Goal: Complete application form: Complete application form

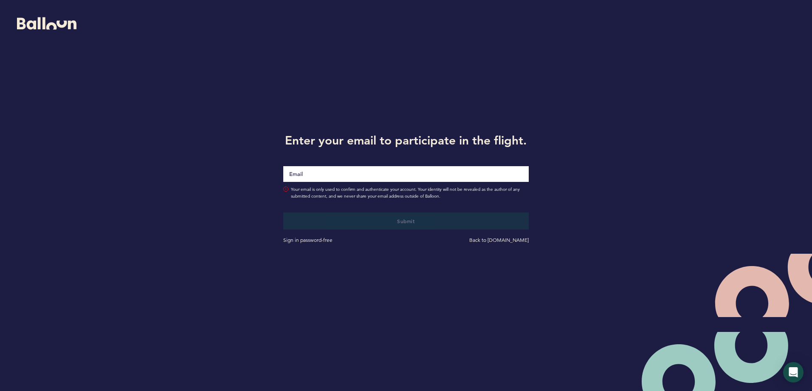
click at [379, 172] on input "Email" at bounding box center [405, 174] width 245 height 16
type input "[EMAIL_ADDRESS][DOMAIN_NAME]"
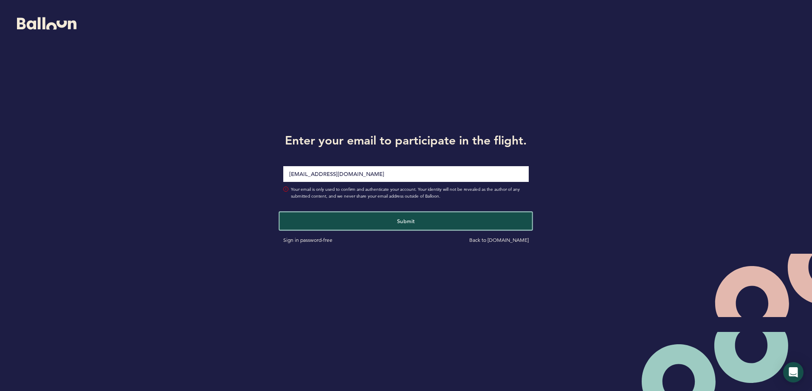
click at [349, 220] on button "Submit" at bounding box center [406, 220] width 253 height 17
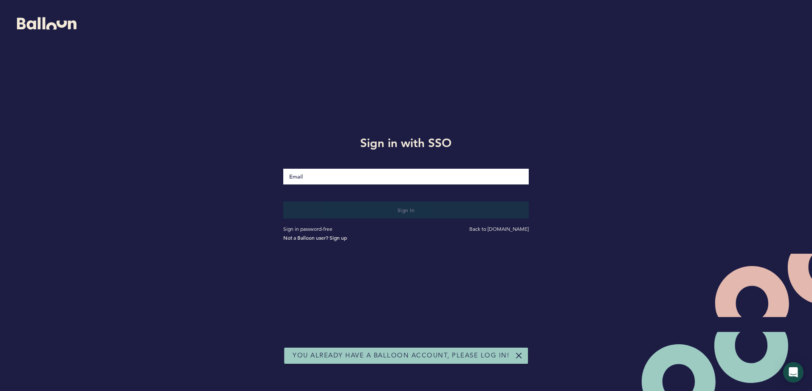
click at [352, 180] on input "Email" at bounding box center [405, 177] width 245 height 16
type input "[EMAIL_ADDRESS][DOMAIN_NAME]"
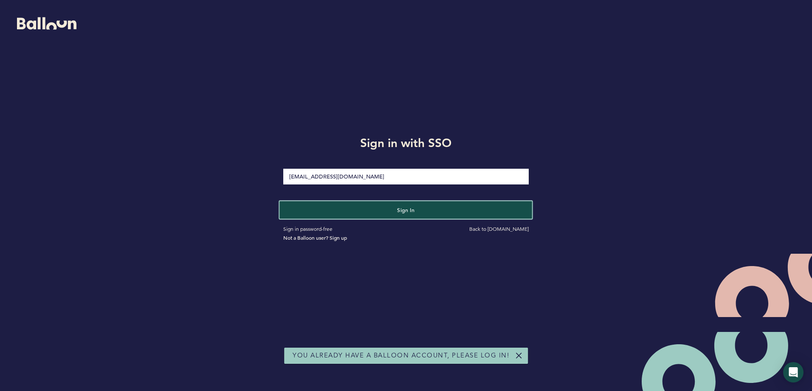
click at [359, 213] on button "Sign in" at bounding box center [406, 209] width 253 height 17
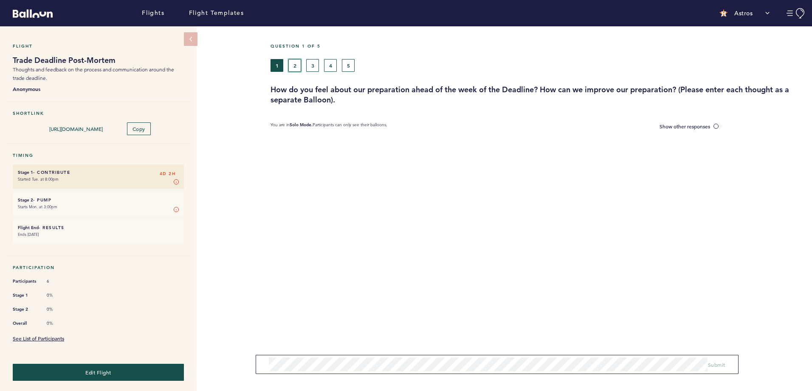
click at [295, 67] on button "2" at bounding box center [294, 65] width 13 height 13
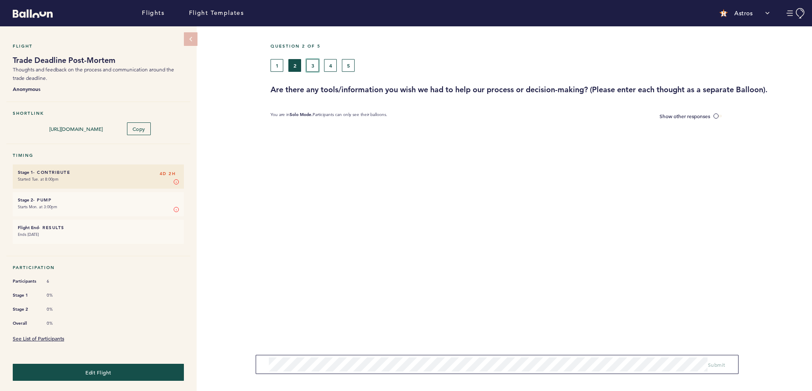
click at [313, 65] on button "3" at bounding box center [312, 65] width 13 height 13
click at [331, 67] on button "4" at bounding box center [330, 65] width 13 height 13
click at [352, 68] on button "5" at bounding box center [348, 65] width 13 height 13
click at [277, 61] on button "1" at bounding box center [276, 65] width 13 height 13
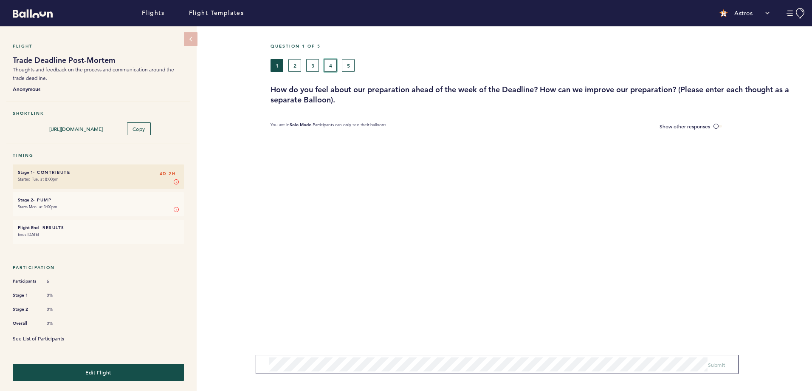
click at [335, 63] on button "4" at bounding box center [330, 65] width 13 height 13
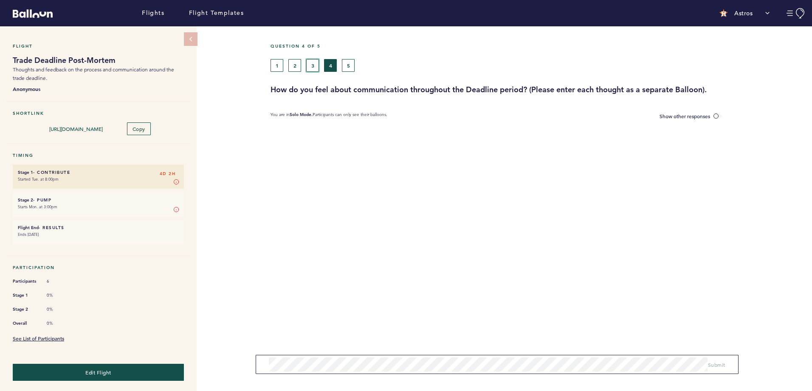
click at [313, 66] on button "3" at bounding box center [312, 65] width 13 height 13
click at [298, 69] on button "2" at bounding box center [294, 65] width 13 height 13
click at [277, 62] on button "1" at bounding box center [276, 65] width 13 height 13
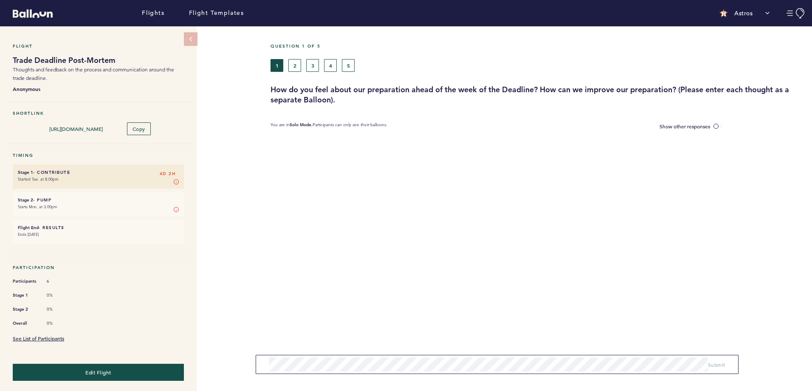
click at [397, 357] on form "Submit" at bounding box center [497, 364] width 482 height 19
click at [718, 361] on span "Submit" at bounding box center [716, 364] width 17 height 7
click at [719, 361] on span "Submit" at bounding box center [716, 361] width 17 height 7
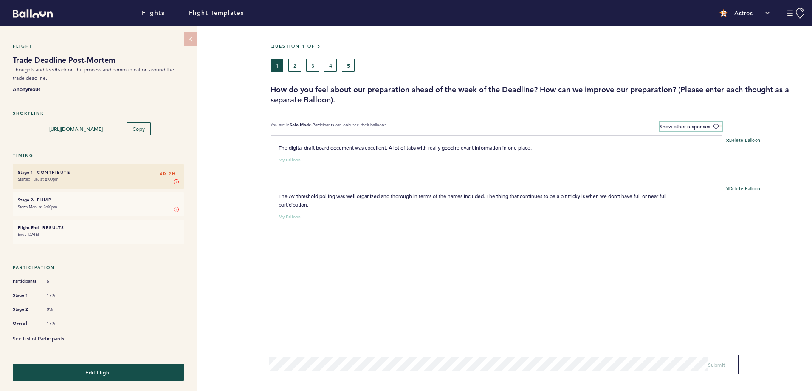
click at [718, 126] on span at bounding box center [717, 126] width 8 height 3
click at [0, 0] on input "Show other responses" at bounding box center [0, 0] width 0 height 0
click at [715, 127] on label "Hide other responses" at bounding box center [691, 126] width 61 height 9
click at [0, 0] on input "Hide other responses" at bounding box center [0, 0] width 0 height 0
click at [54, 335] on link "See List of Participants" at bounding box center [38, 338] width 51 height 7
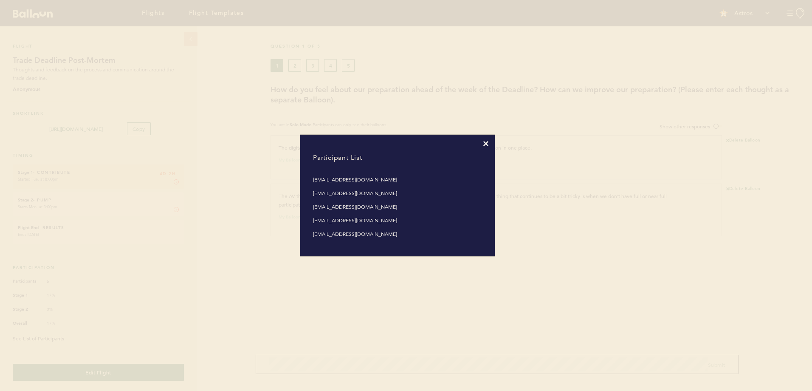
click at [485, 144] on icon at bounding box center [485, 143] width 5 height 5
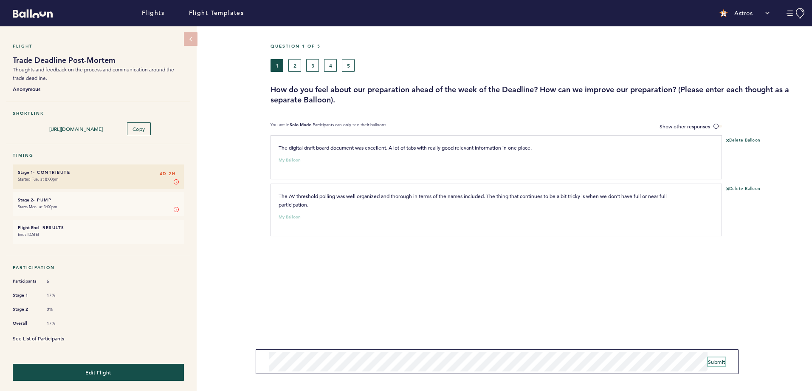
click at [714, 359] on span "Submit" at bounding box center [716, 361] width 17 height 7
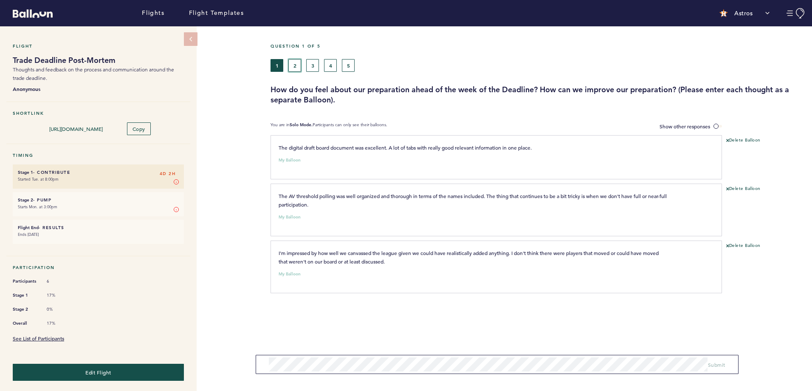
click at [299, 66] on button "2" at bounding box center [294, 65] width 13 height 13
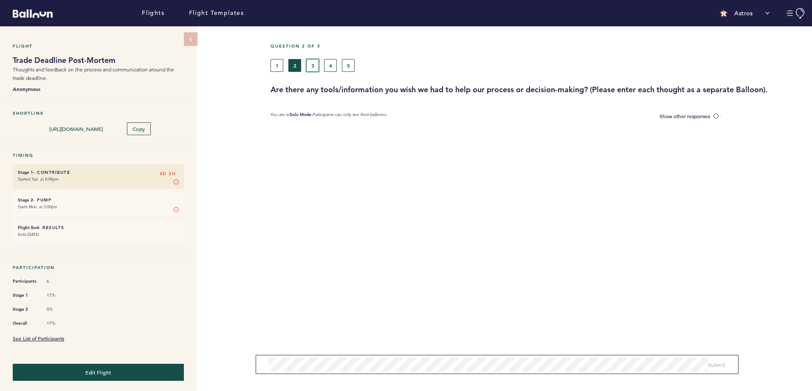
click at [313, 67] on button "3" at bounding box center [312, 65] width 13 height 13
click at [327, 65] on button "4" at bounding box center [330, 65] width 13 height 13
click at [712, 368] on button "Submit" at bounding box center [716, 364] width 17 height 8
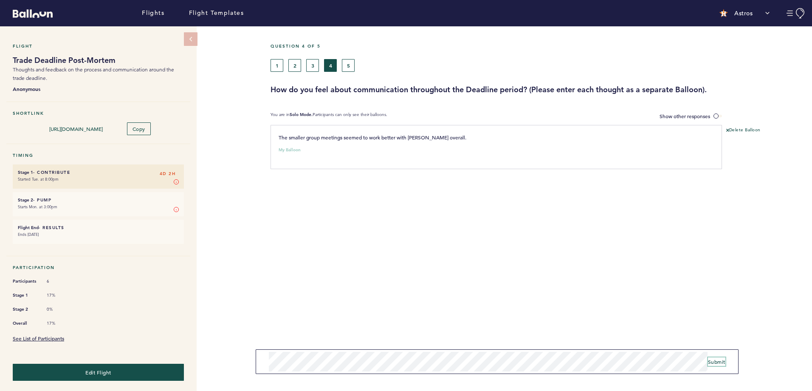
click at [714, 361] on span "Submit" at bounding box center [716, 361] width 17 height 7
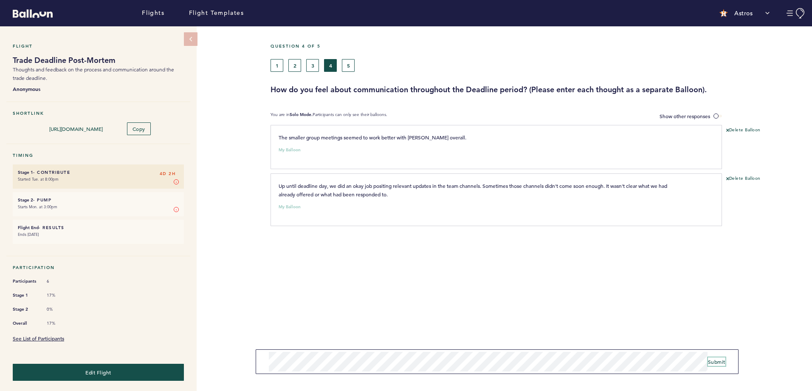
click at [718, 361] on span "Submit" at bounding box center [716, 361] width 17 height 7
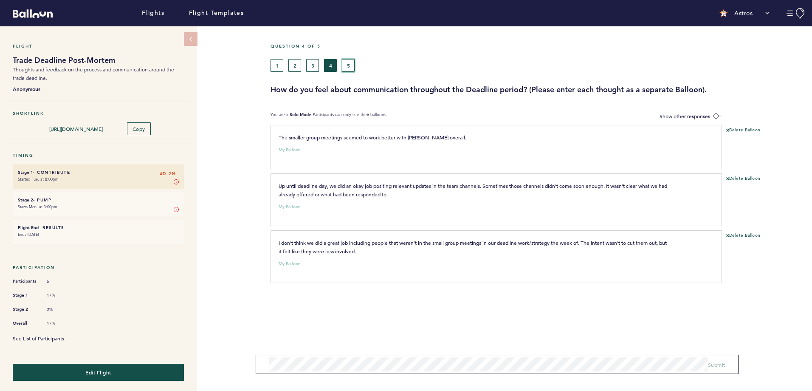
click at [351, 63] on button "5" at bounding box center [348, 65] width 13 height 13
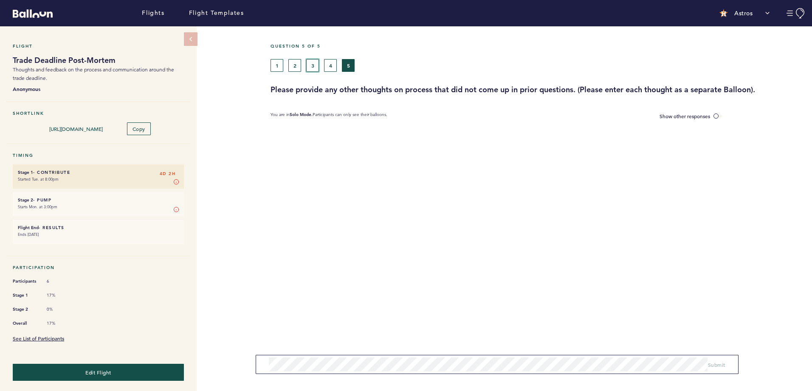
click at [312, 67] on button "3" at bounding box center [312, 65] width 13 height 13
click at [289, 63] on button "2" at bounding box center [294, 65] width 13 height 13
click at [716, 361] on span "Submit" at bounding box center [716, 361] width 17 height 7
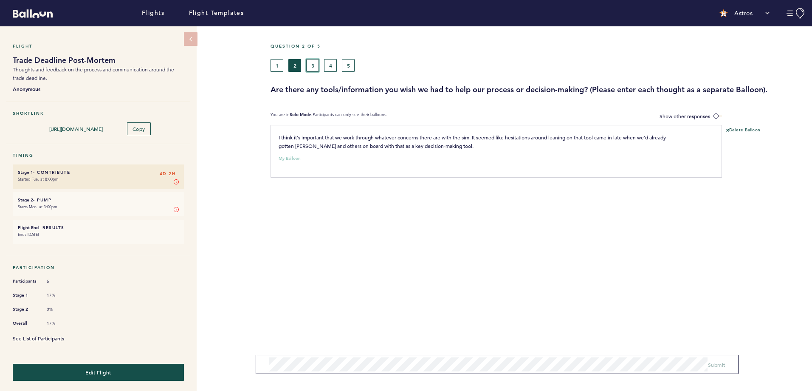
click at [310, 67] on button "3" at bounding box center [312, 65] width 13 height 13
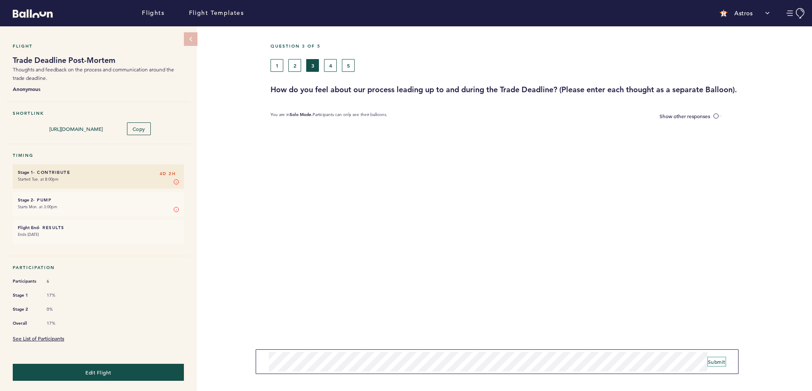
click at [720, 360] on span "Submit" at bounding box center [716, 361] width 17 height 7
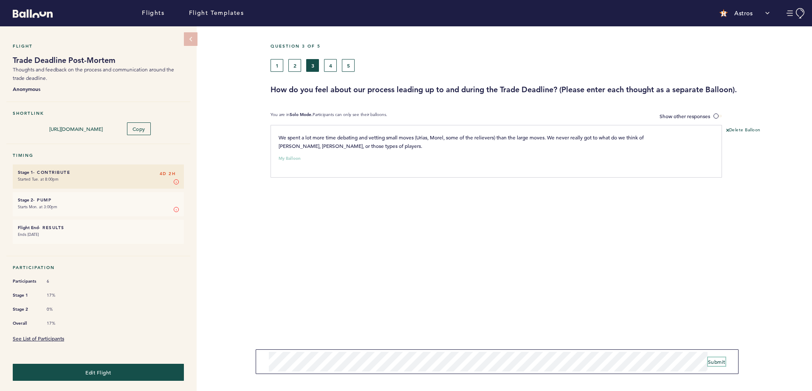
click at [723, 358] on span "Submit" at bounding box center [716, 361] width 17 height 7
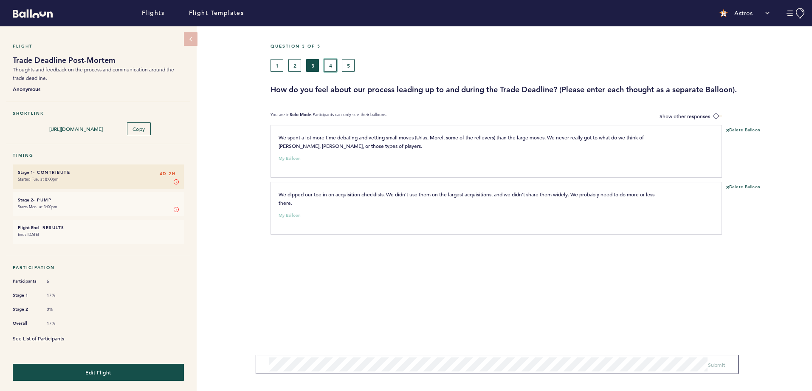
click at [326, 67] on button "4" at bounding box center [330, 65] width 13 height 13
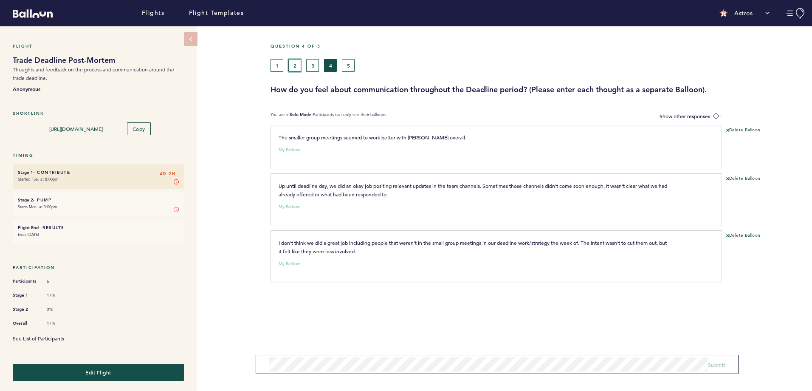
click at [290, 64] on button "2" at bounding box center [294, 65] width 13 height 13
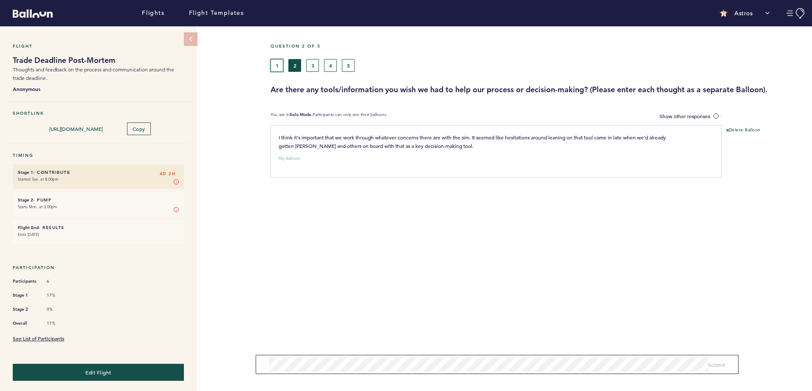
click at [275, 64] on button "1" at bounding box center [276, 65] width 13 height 13
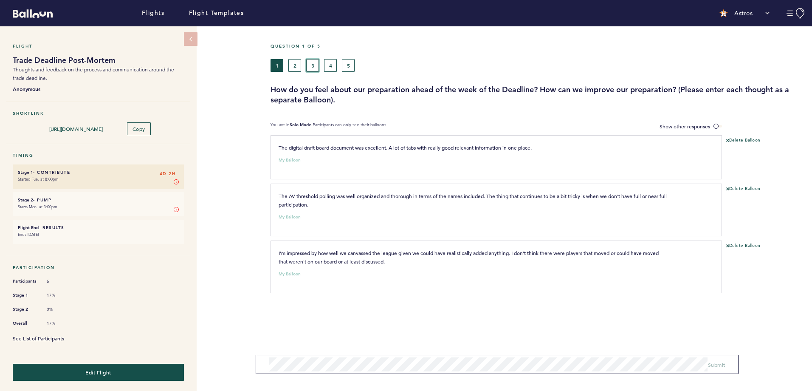
click at [311, 64] on button "3" at bounding box center [312, 65] width 13 height 13
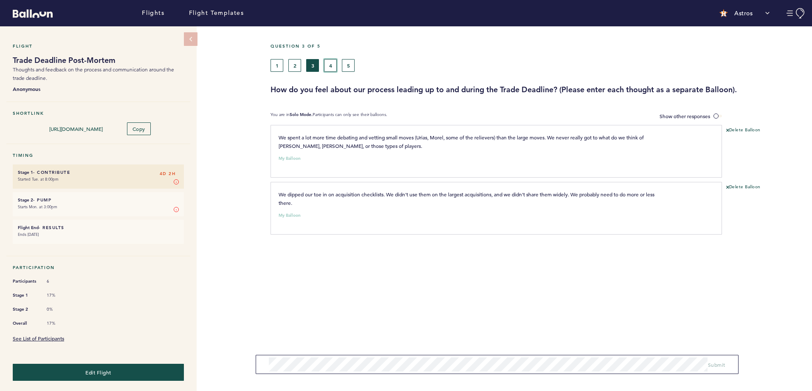
click at [329, 66] on button "4" at bounding box center [330, 65] width 13 height 13
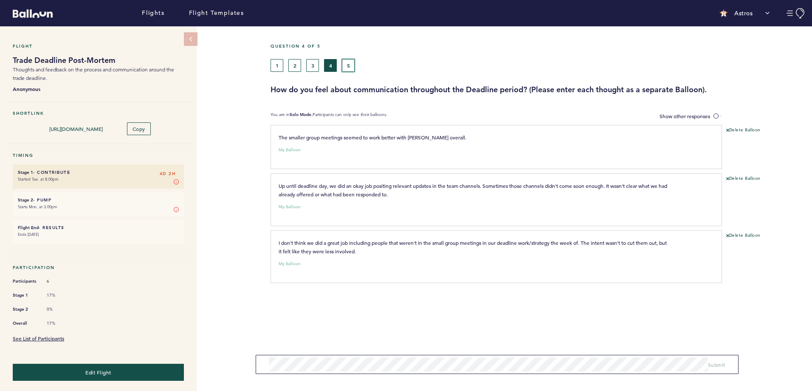
click at [349, 66] on button "5" at bounding box center [348, 65] width 13 height 13
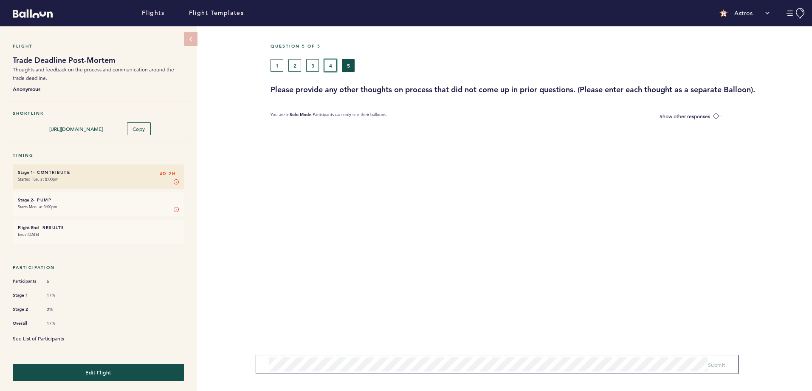
click at [326, 66] on button "4" at bounding box center [330, 65] width 13 height 13
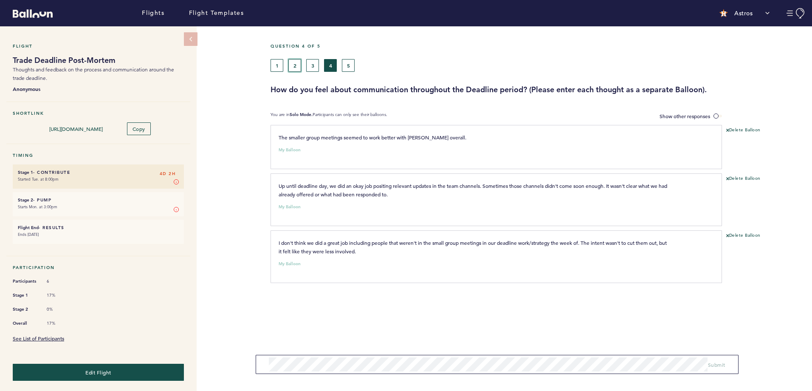
click at [294, 66] on button "2" at bounding box center [294, 65] width 13 height 13
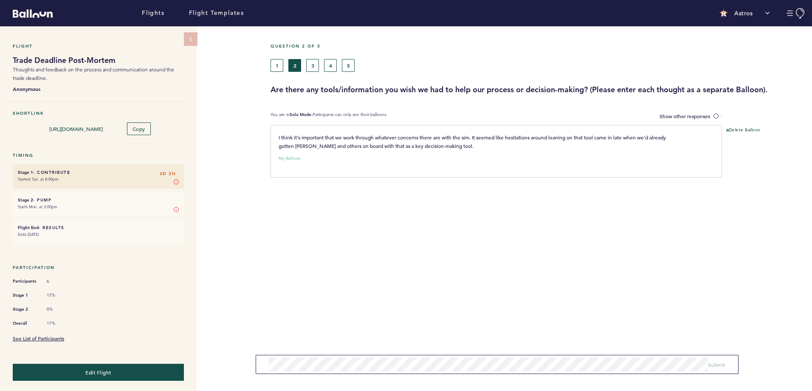
click at [276, 73] on div "Question 2 of 5 1 2 3 4 5 Are there any tools/information you wish we had to he…" at bounding box center [540, 68] width 541 height 51
click at [276, 63] on button "1" at bounding box center [276, 65] width 13 height 13
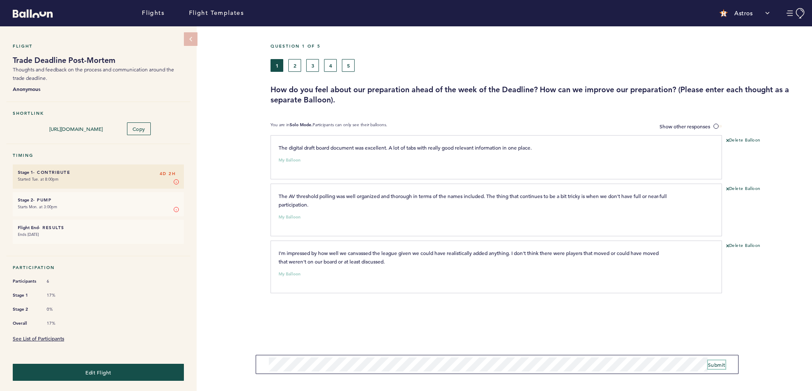
click at [717, 361] on span "Submit" at bounding box center [716, 364] width 17 height 7
click at [329, 65] on button "4" at bounding box center [330, 65] width 13 height 13
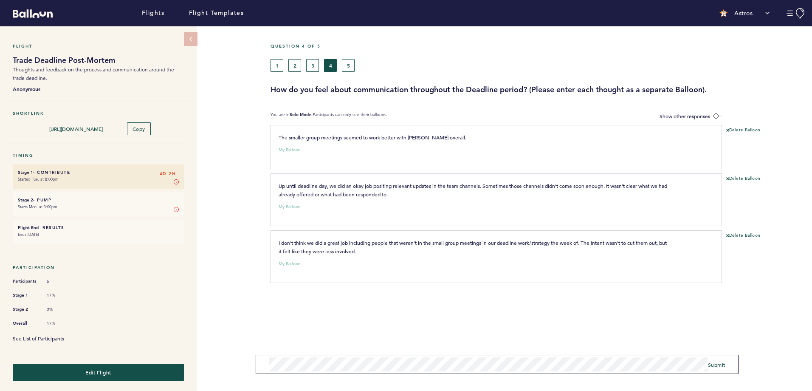
click at [574, 356] on form "Submit" at bounding box center [497, 364] width 482 height 19
click at [716, 364] on span "Submit" at bounding box center [716, 364] width 17 height 7
click at [350, 64] on button "5" at bounding box center [348, 65] width 13 height 13
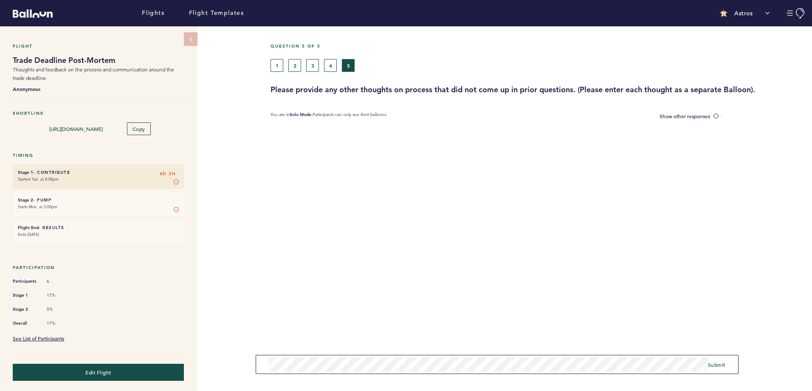
click at [261, 352] on div "Flight Trade Deadline Post-Mortem Thoughts and feedback on the process and comm…" at bounding box center [406, 208] width 812 height 364
click at [718, 362] on span "Submit" at bounding box center [716, 361] width 17 height 7
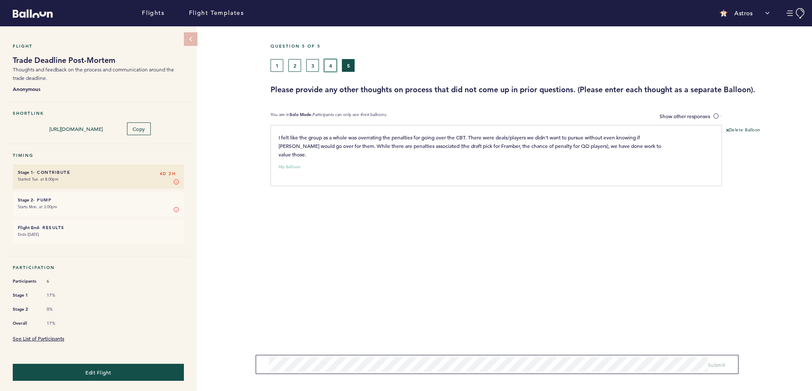
click at [330, 68] on button "4" at bounding box center [330, 65] width 13 height 13
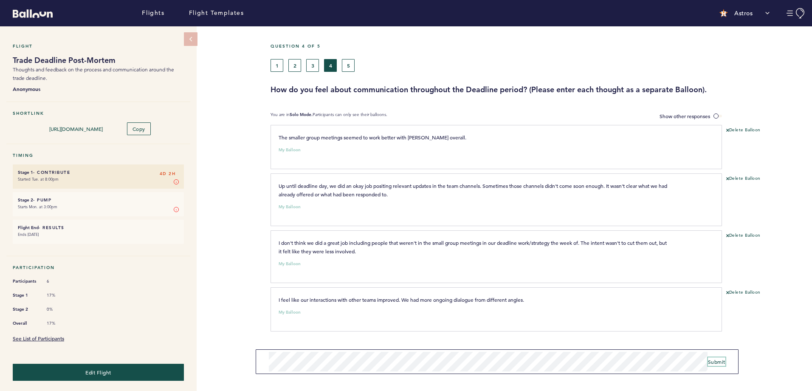
click at [713, 361] on span "Submit" at bounding box center [716, 361] width 17 height 7
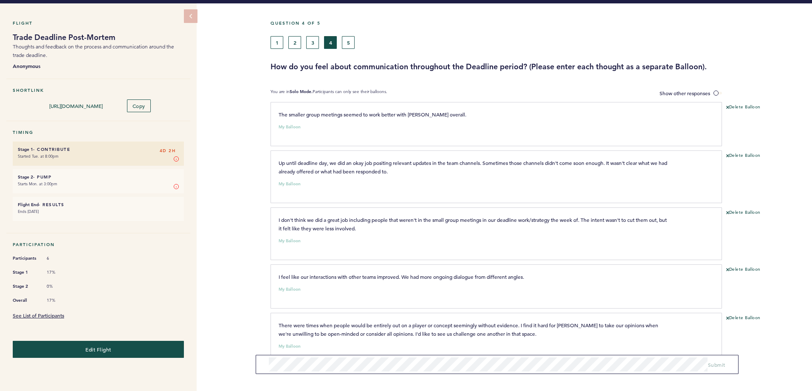
scroll to position [43, 0]
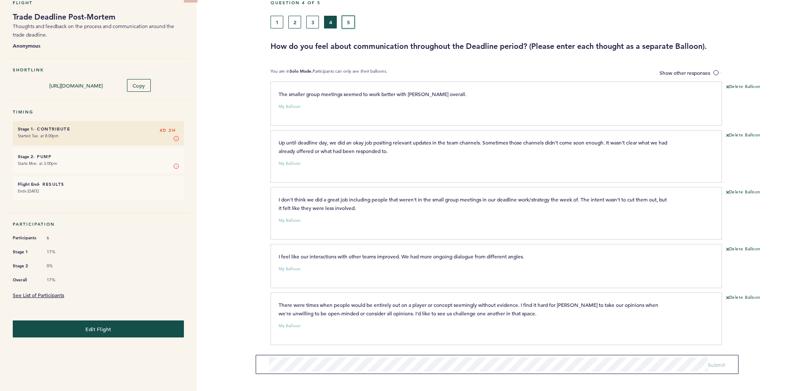
click at [348, 27] on button "5" at bounding box center [348, 22] width 13 height 13
